Goal: Find specific page/section: Find specific page/section

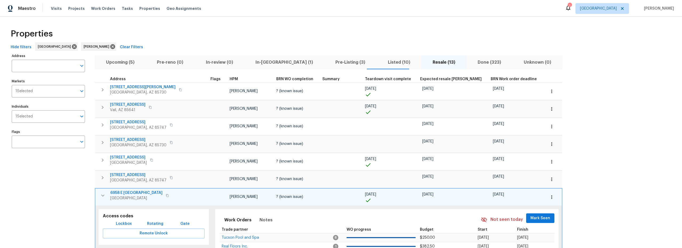
scroll to position [111, 0]
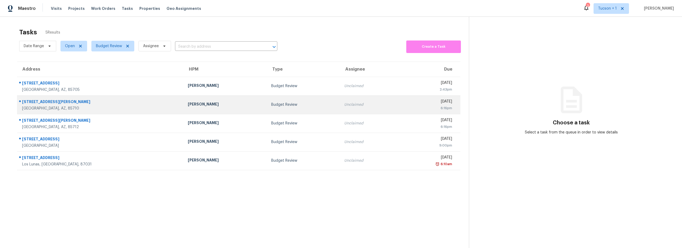
click at [95, 107] on div "[GEOGRAPHIC_DATA], AZ, 85710" at bounding box center [100, 108] width 157 height 5
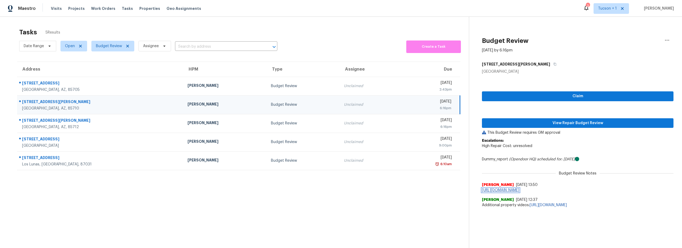
click at [519, 190] on link "https://opendoor.slack.com/archives/C013EES7VQB/p1755710014326789" at bounding box center [500, 190] width 37 height 4
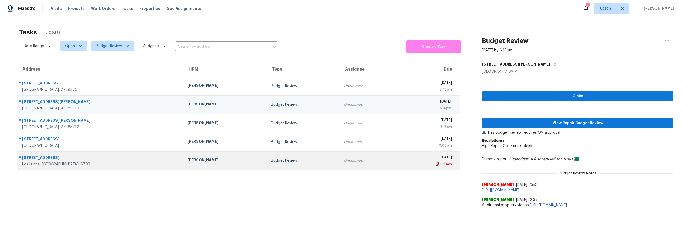
click at [97, 161] on div "2287 Stallion St SW" at bounding box center [100, 158] width 157 height 7
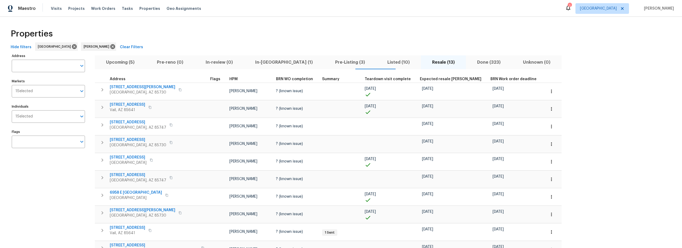
click at [116, 63] on span "Upcoming (5)" at bounding box center [120, 62] width 44 height 7
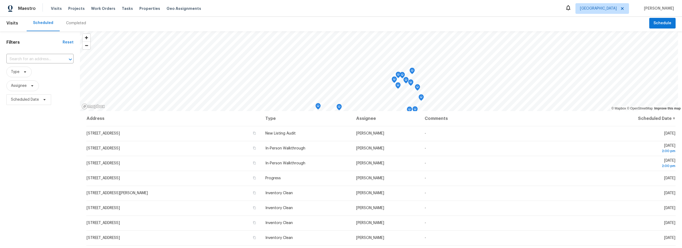
scroll to position [2, 0]
